Goal: Task Accomplishment & Management: Manage account settings

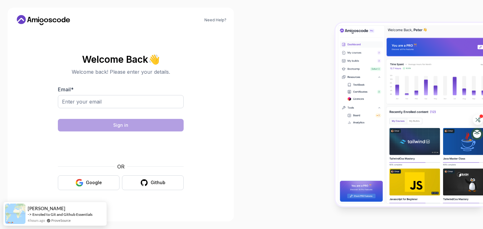
click at [123, 112] on div at bounding box center [121, 113] width 126 height 6
click at [90, 181] on div "Google" at bounding box center [94, 183] width 16 height 6
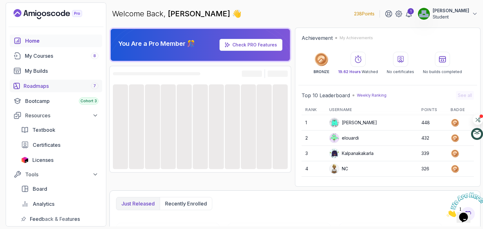
scroll to position [43, 0]
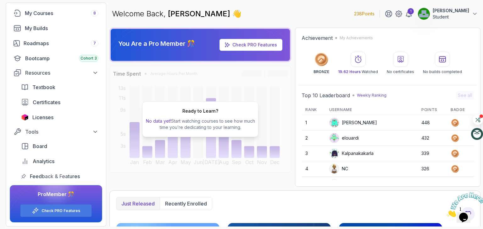
click at [449, 14] on p "Student" at bounding box center [450, 17] width 36 height 6
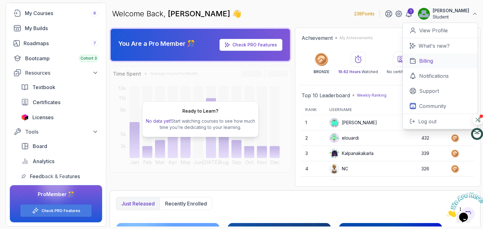
click at [427, 58] on p "Billing" at bounding box center [426, 61] width 14 height 8
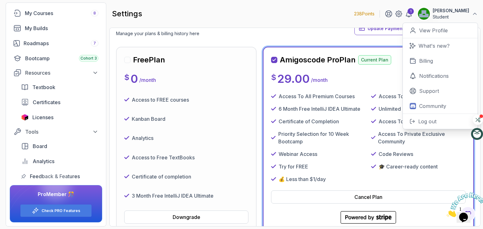
scroll to position [46, 0]
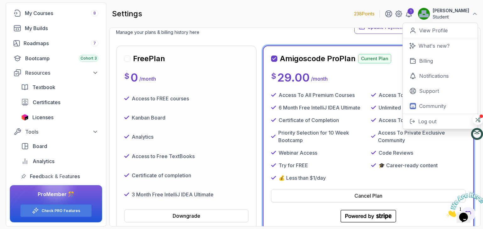
click at [364, 196] on div "Cancel Plan" at bounding box center [368, 196] width 28 height 8
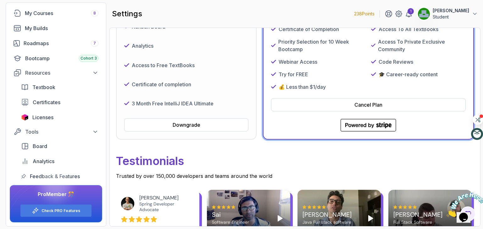
scroll to position [138, 0]
